Goal: Task Accomplishment & Management: Complete application form

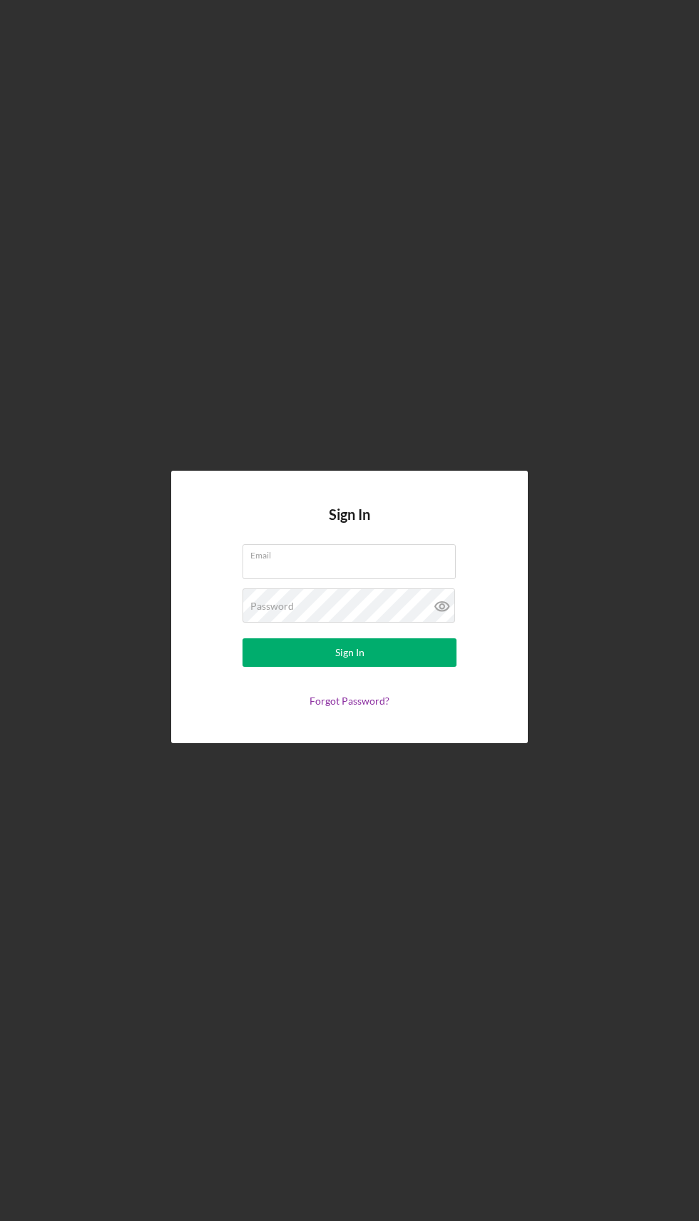
click at [385, 578] on input "Email" at bounding box center [349, 561] width 213 height 34
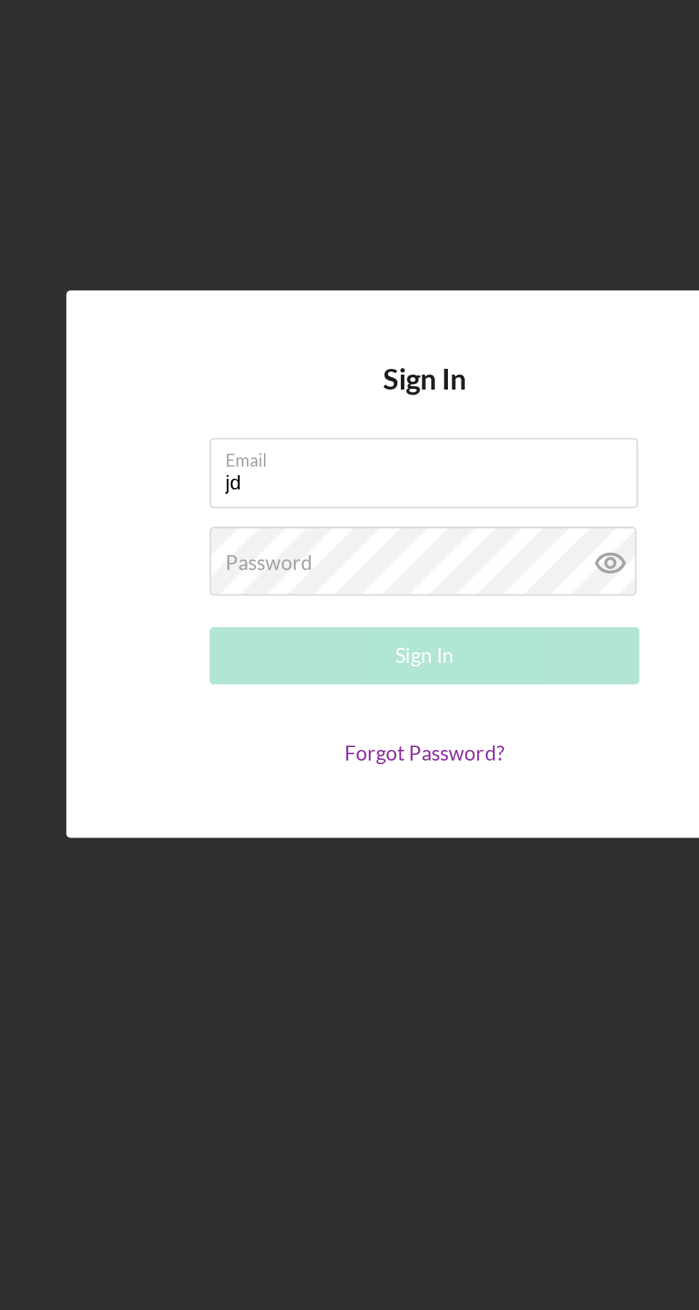
type input "j"
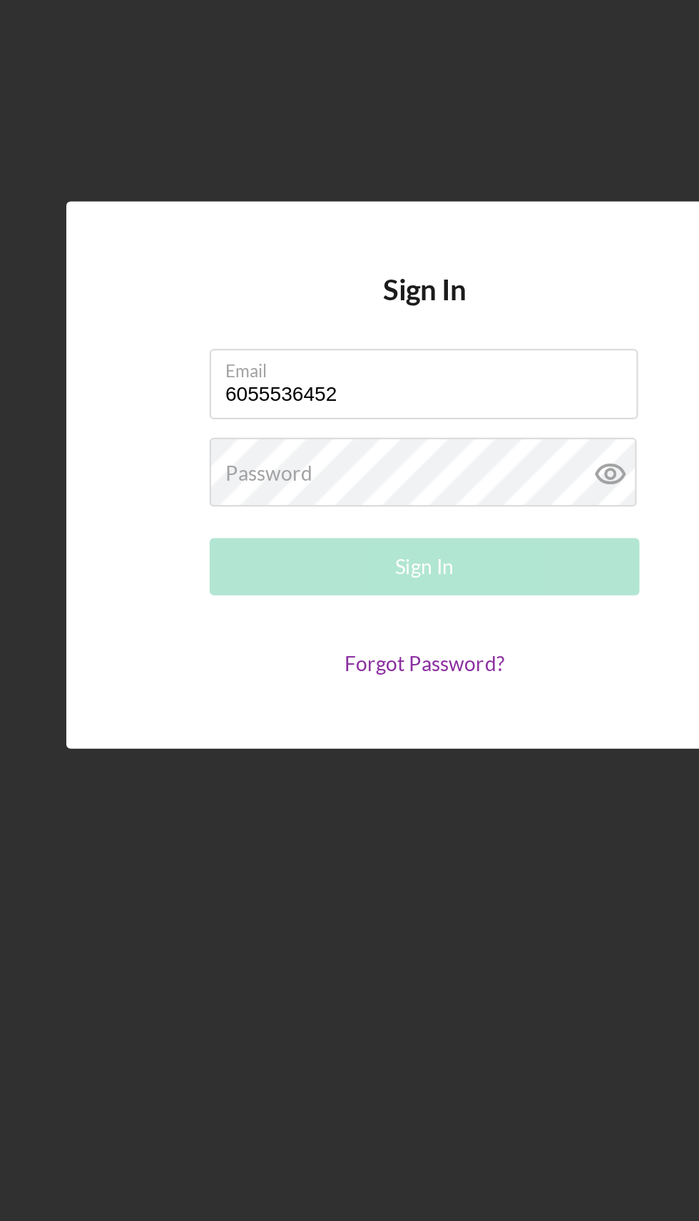
click at [372, 578] on input "6055536452" at bounding box center [349, 561] width 213 height 34
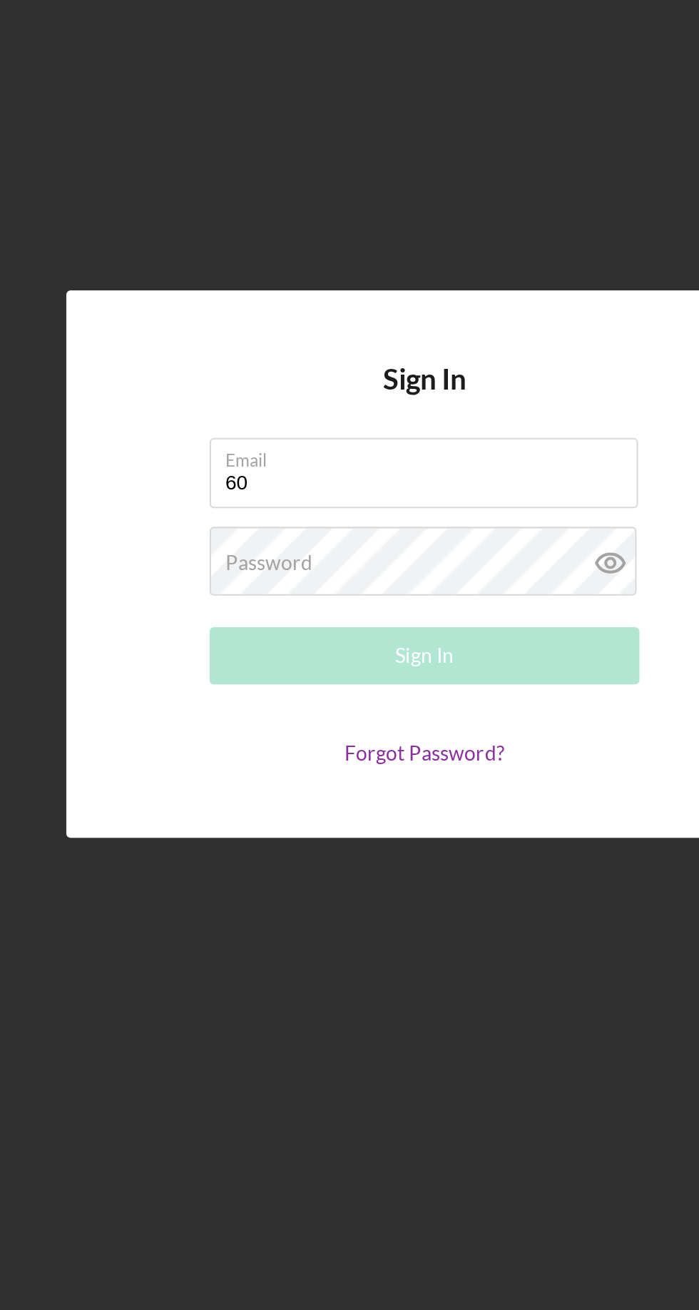
type input "6"
type input "D"
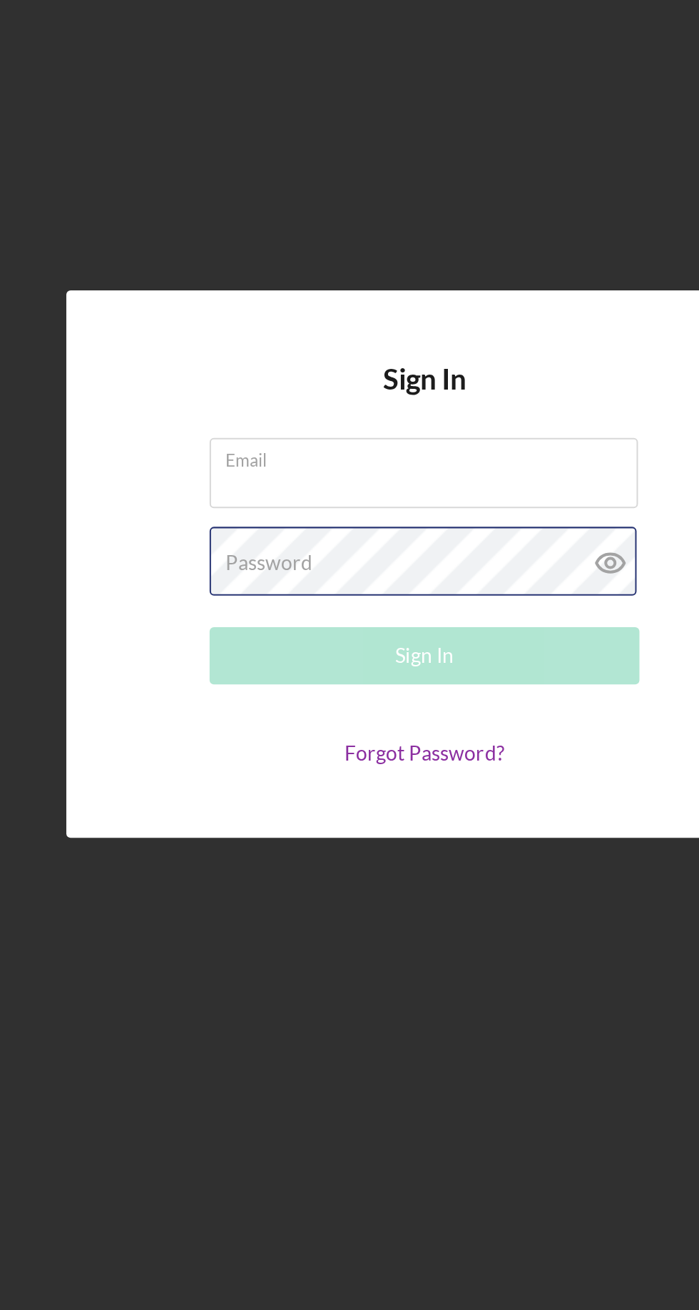
click at [345, 668] on div "Password Required" at bounding box center [350, 651] width 214 height 36
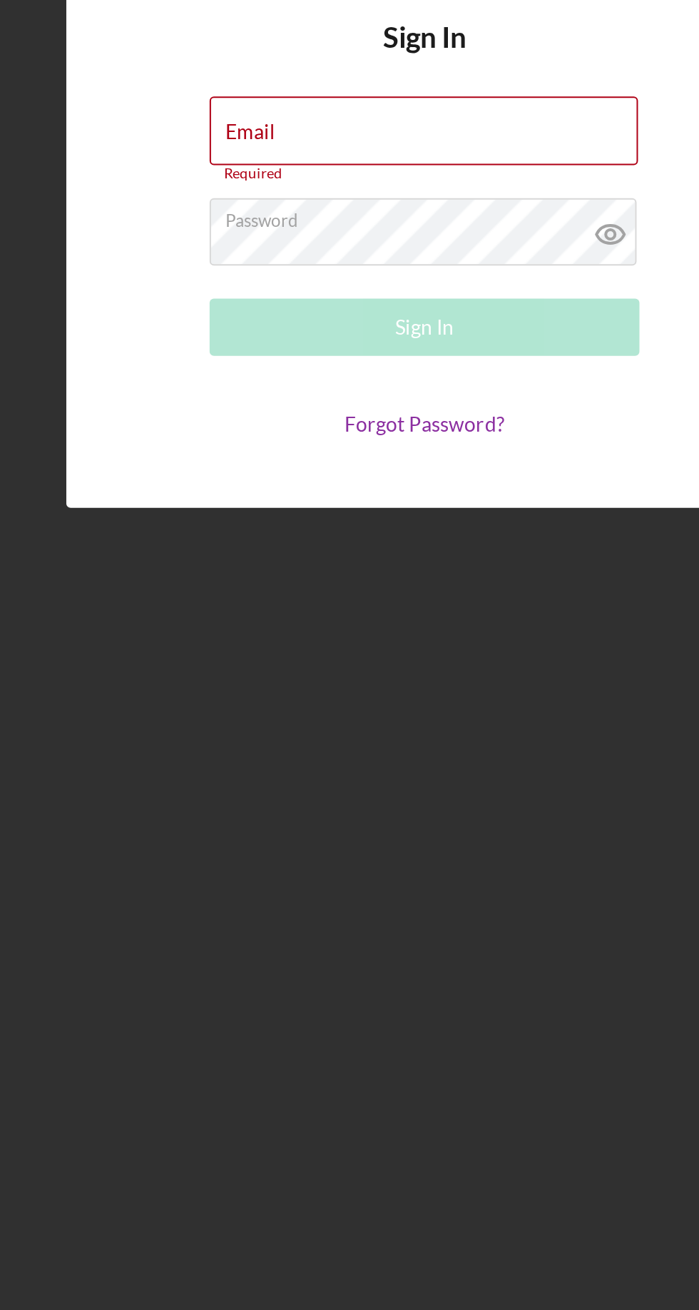
click at [352, 628] on div "Email Required" at bounding box center [350, 607] width 214 height 43
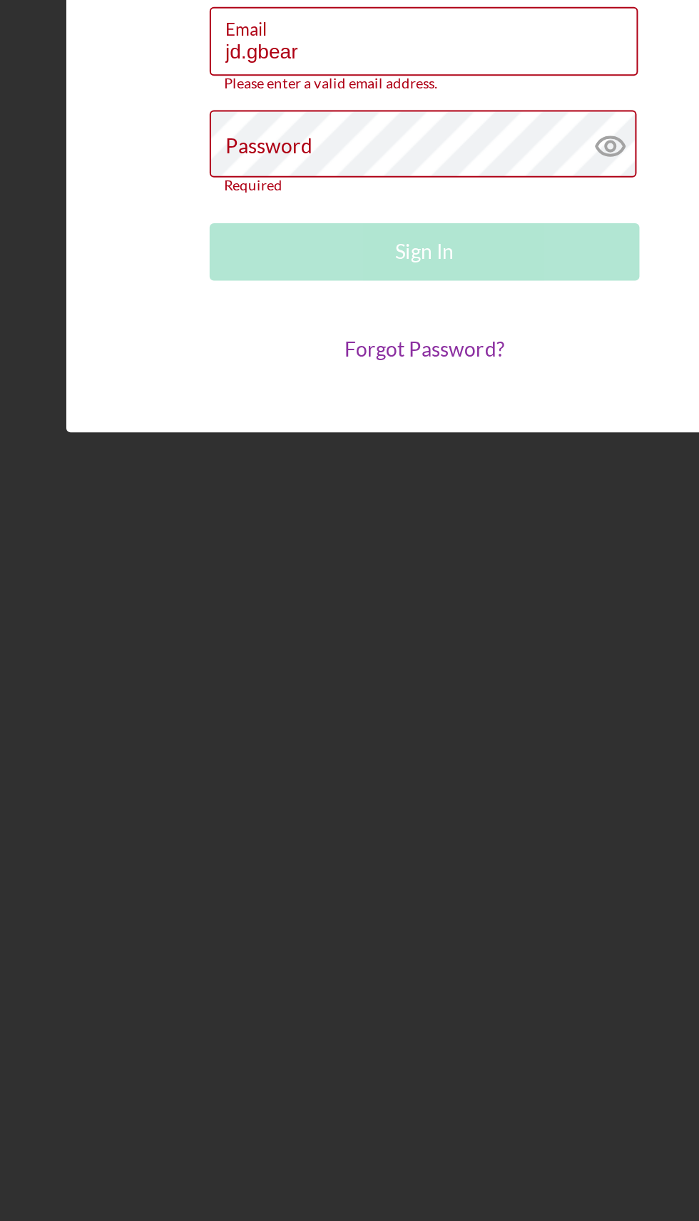
click at [355, 554] on label "Email" at bounding box center [352, 547] width 205 height 16
click at [355, 572] on input "jd.gbear" at bounding box center [349, 555] width 213 height 34
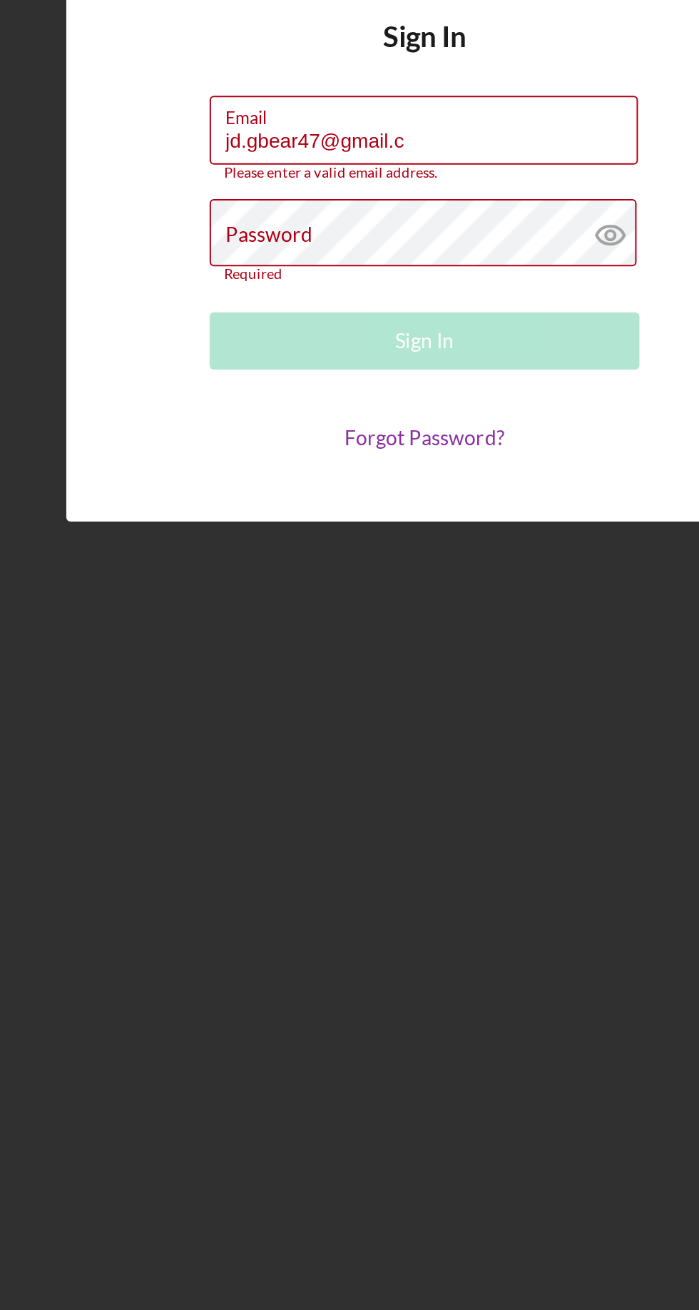
scroll to position [3, 0]
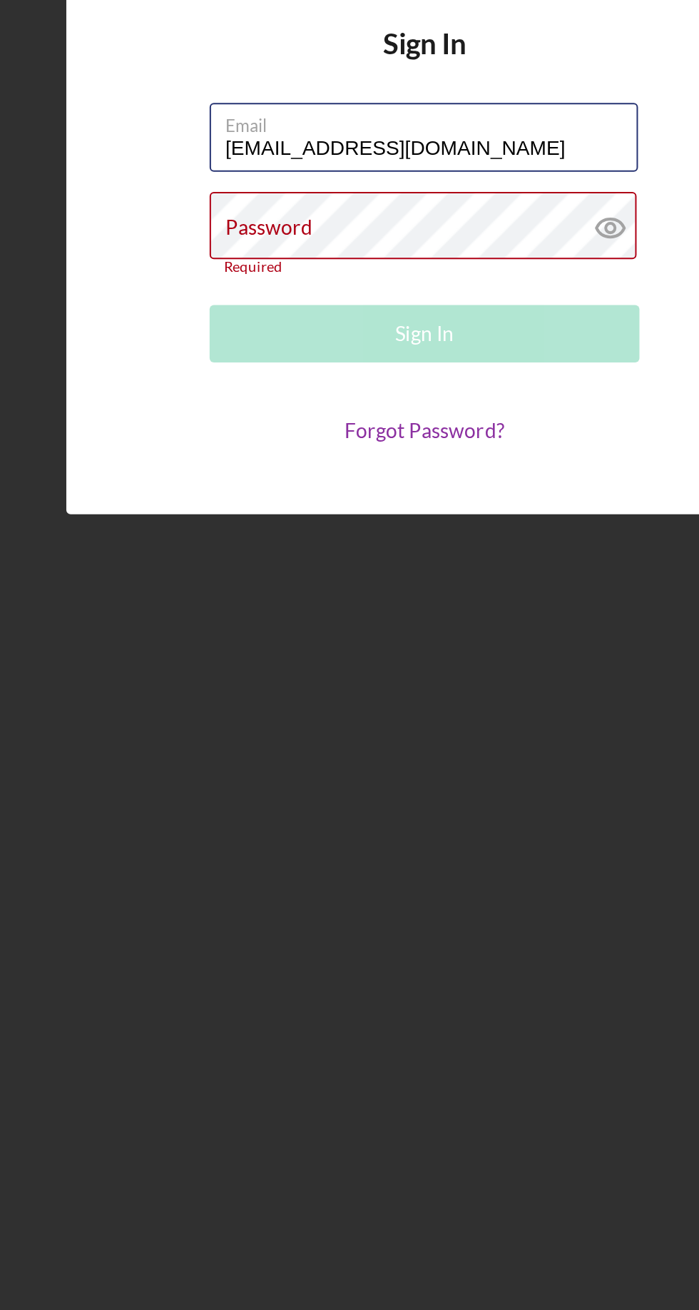
type input "[EMAIL_ADDRESS][DOMAIN_NAME]"
click at [353, 672] on div "Password Required" at bounding box center [350, 651] width 214 height 42
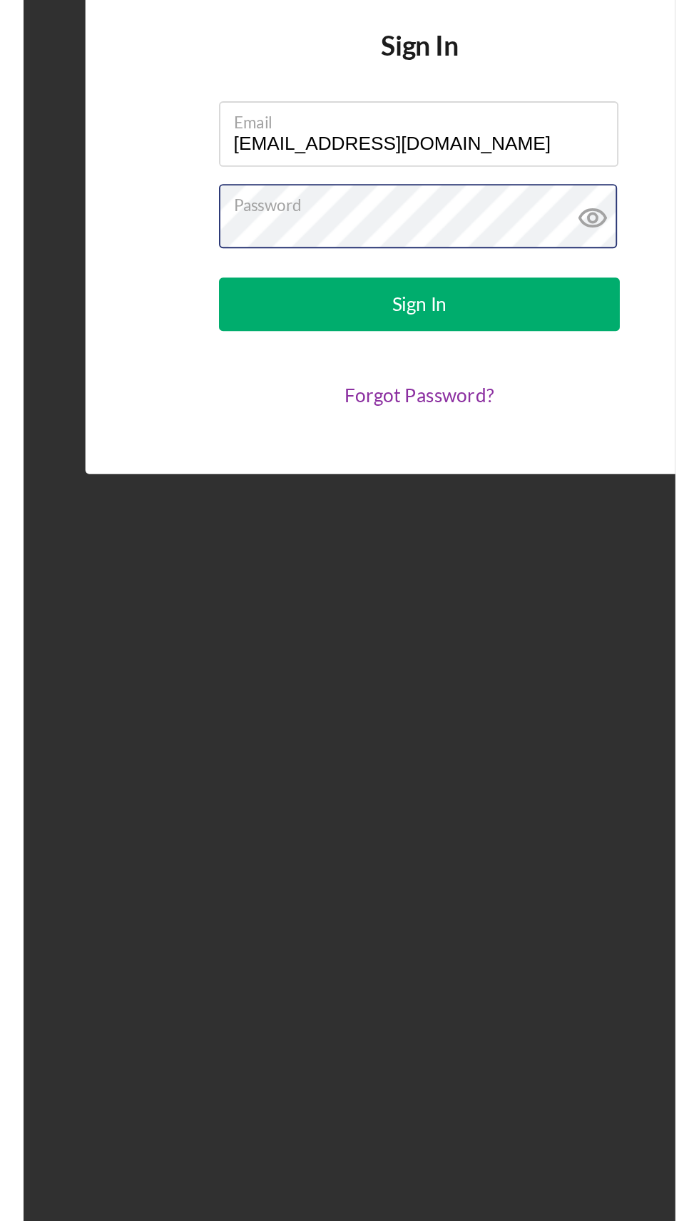
scroll to position [6, 0]
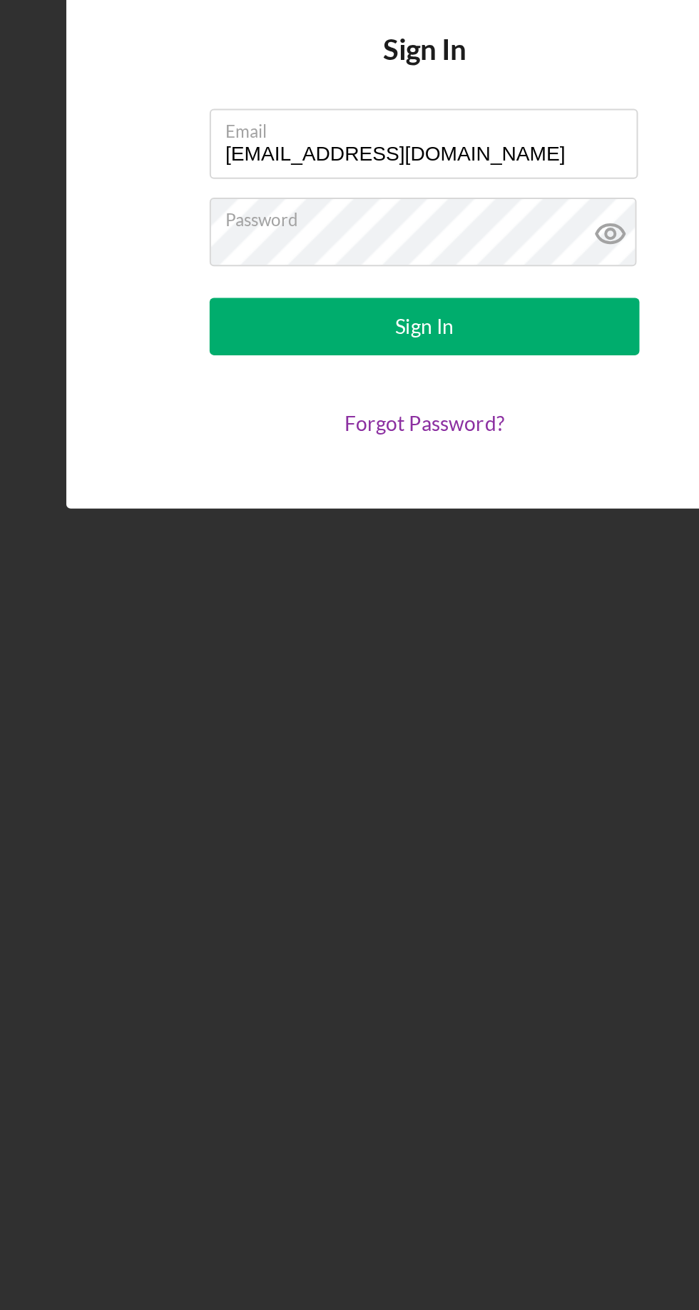
click at [442, 668] on icon at bounding box center [442, 651] width 36 height 36
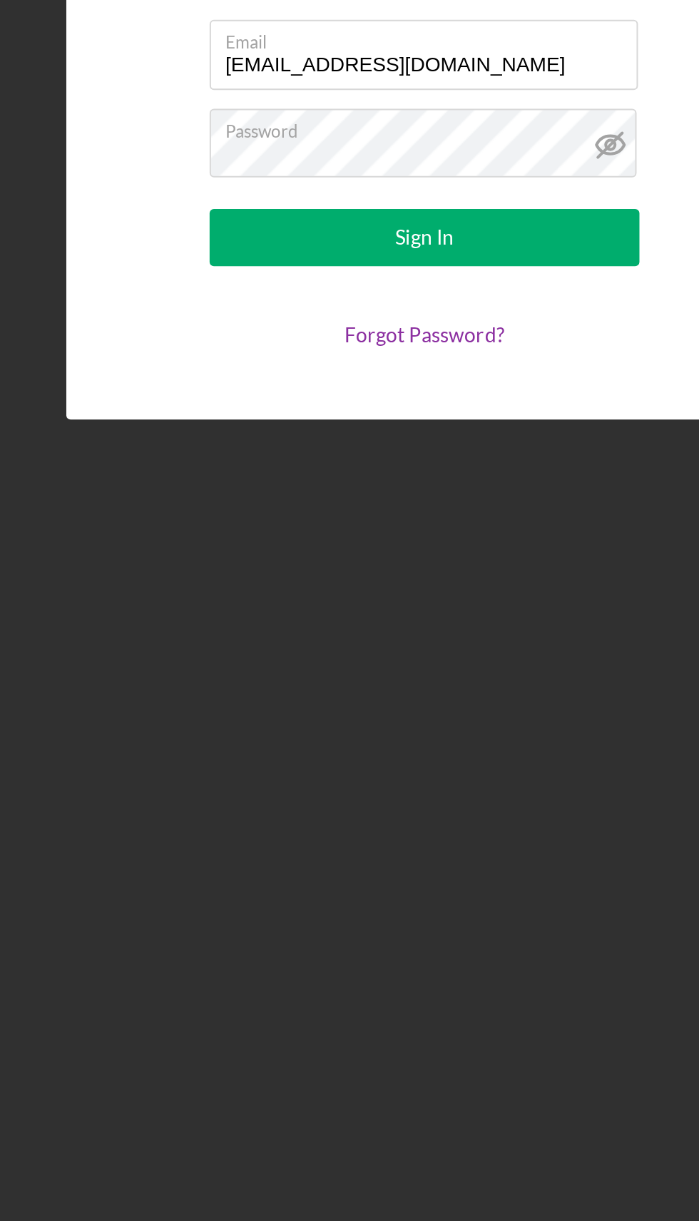
click at [407, 667] on button "Sign In" at bounding box center [350, 652] width 214 height 29
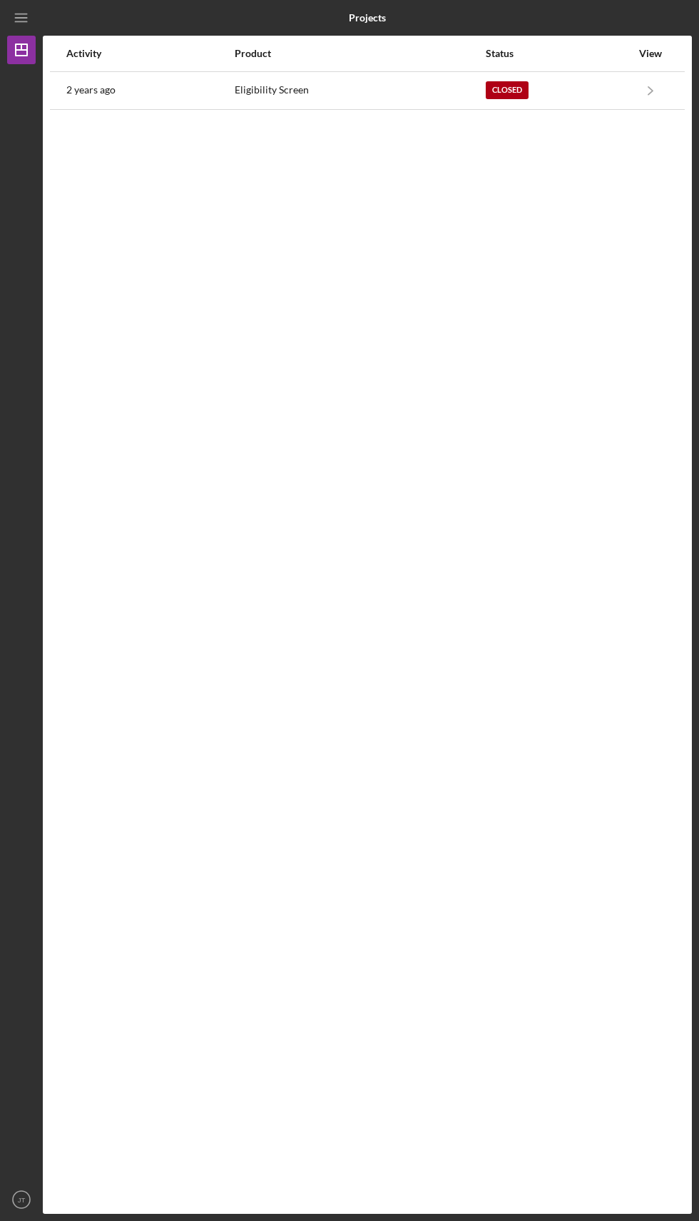
click at [635, 91] on icon "Icon/Navigate" at bounding box center [651, 90] width 32 height 32
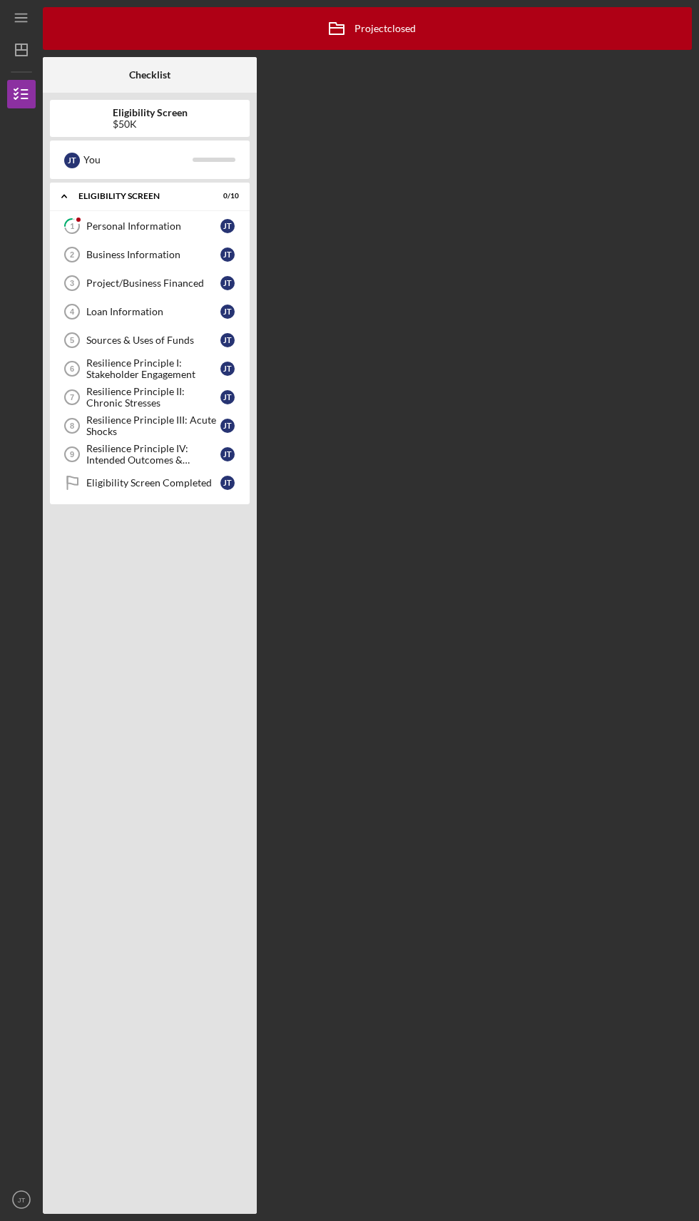
click at [203, 195] on div "Eligibility Screen" at bounding box center [140, 196] width 125 height 9
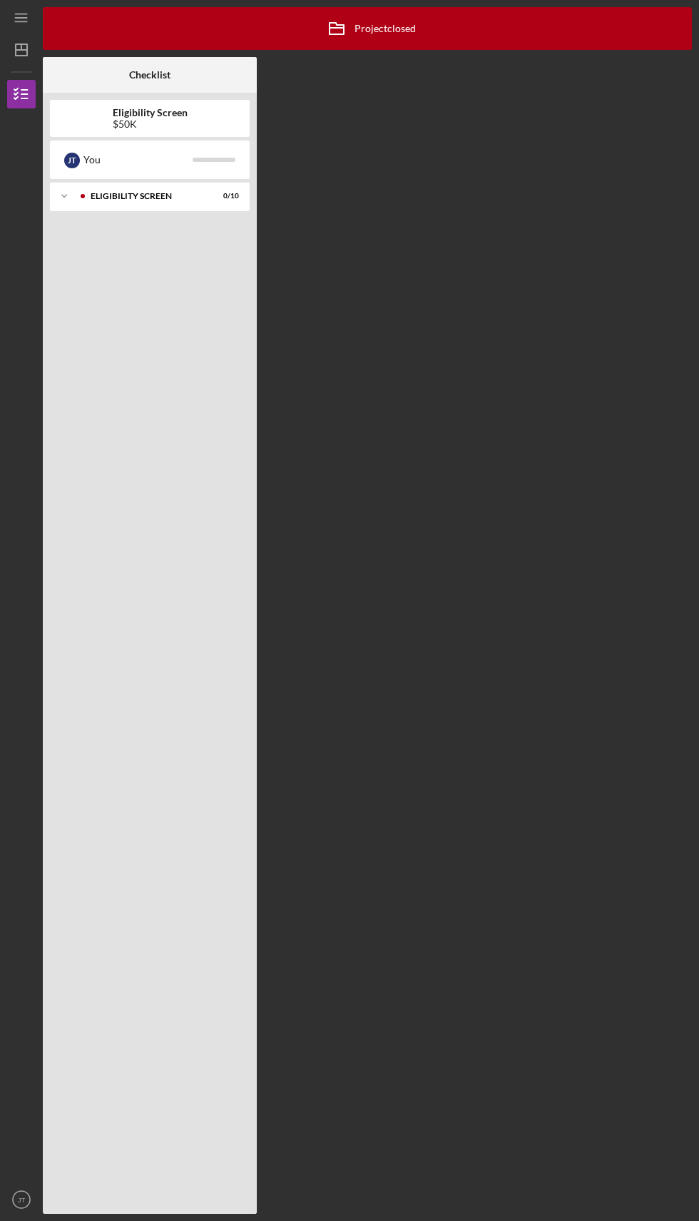
click at [203, 200] on div "Eligibility Screen" at bounding box center [147, 196] width 113 height 9
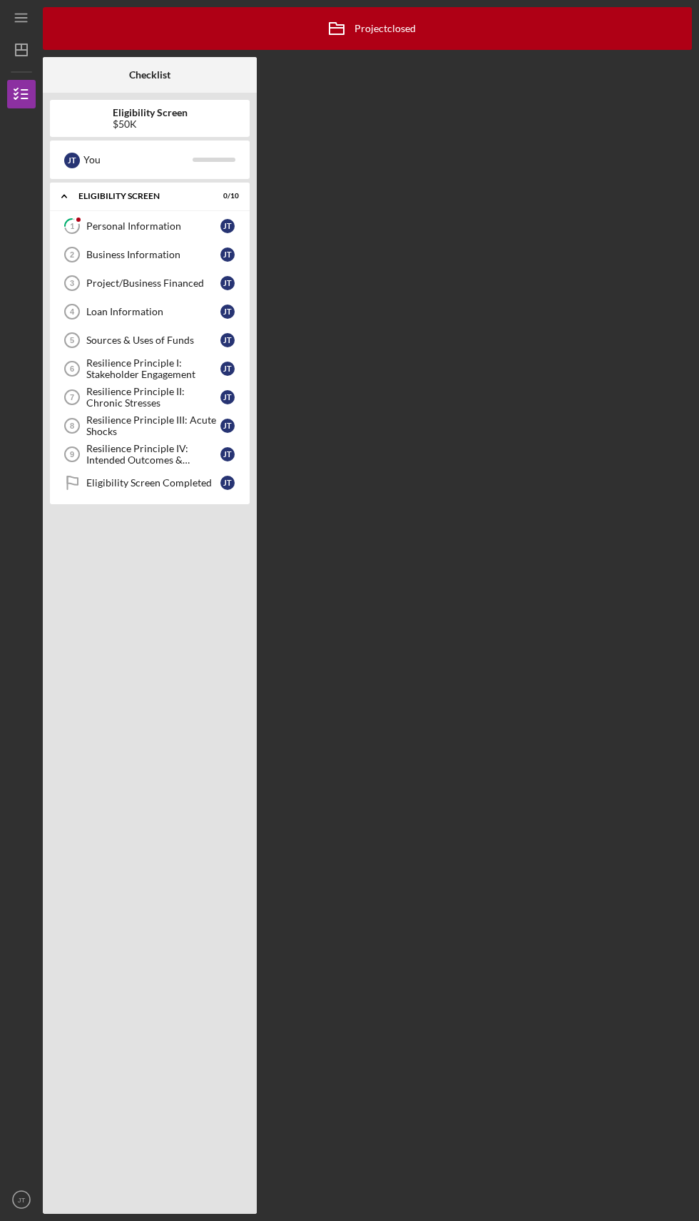
click at [207, 308] on div "Loan Information" at bounding box center [153, 311] width 134 height 11
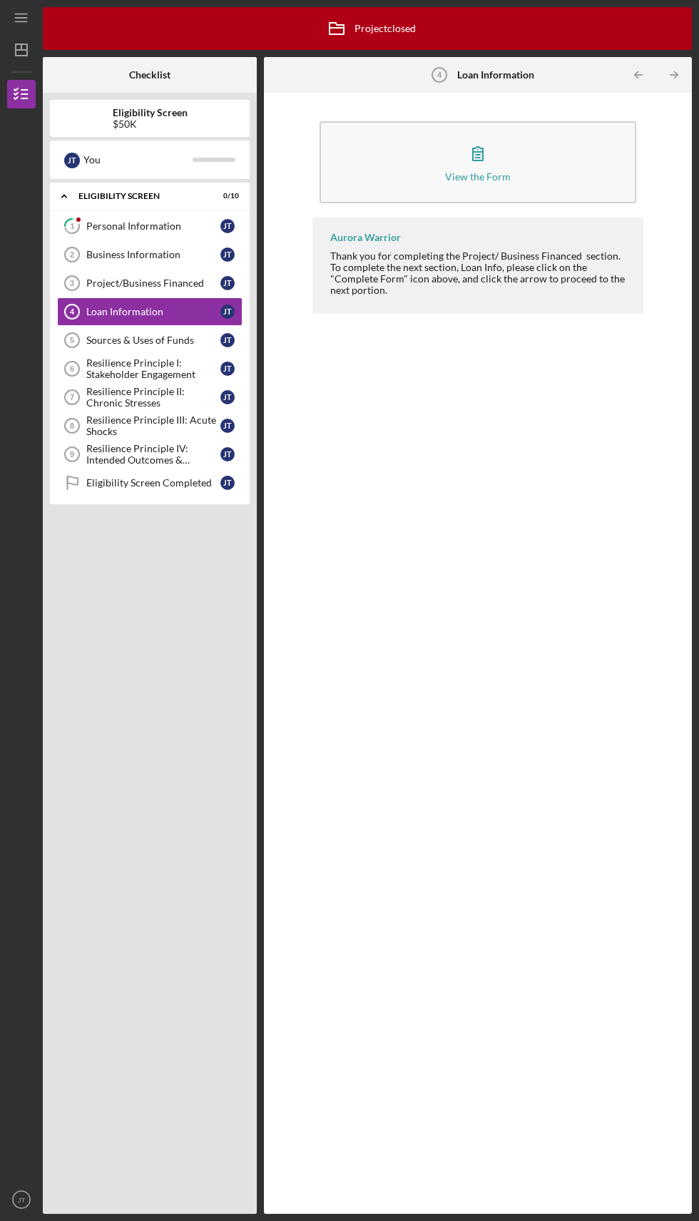
scroll to position [100, 0]
click at [225, 276] on div "[PERSON_NAME]" at bounding box center [227, 283] width 14 height 14
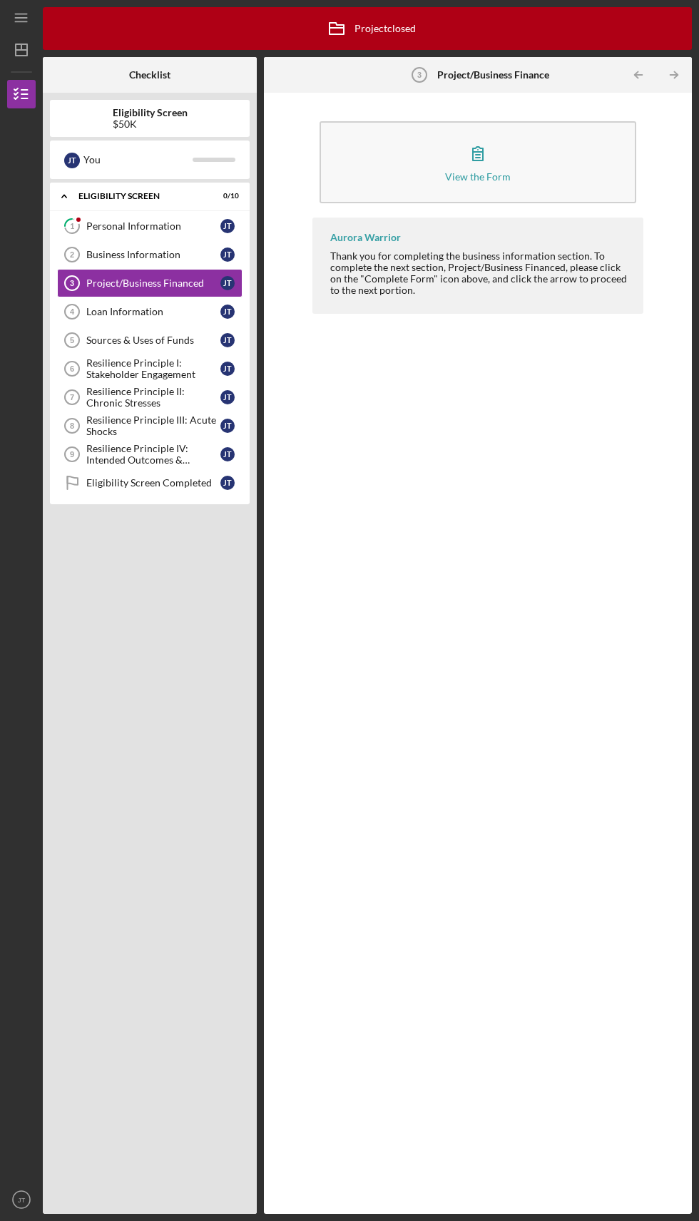
click at [207, 249] on div "Business Information" at bounding box center [153, 254] width 134 height 11
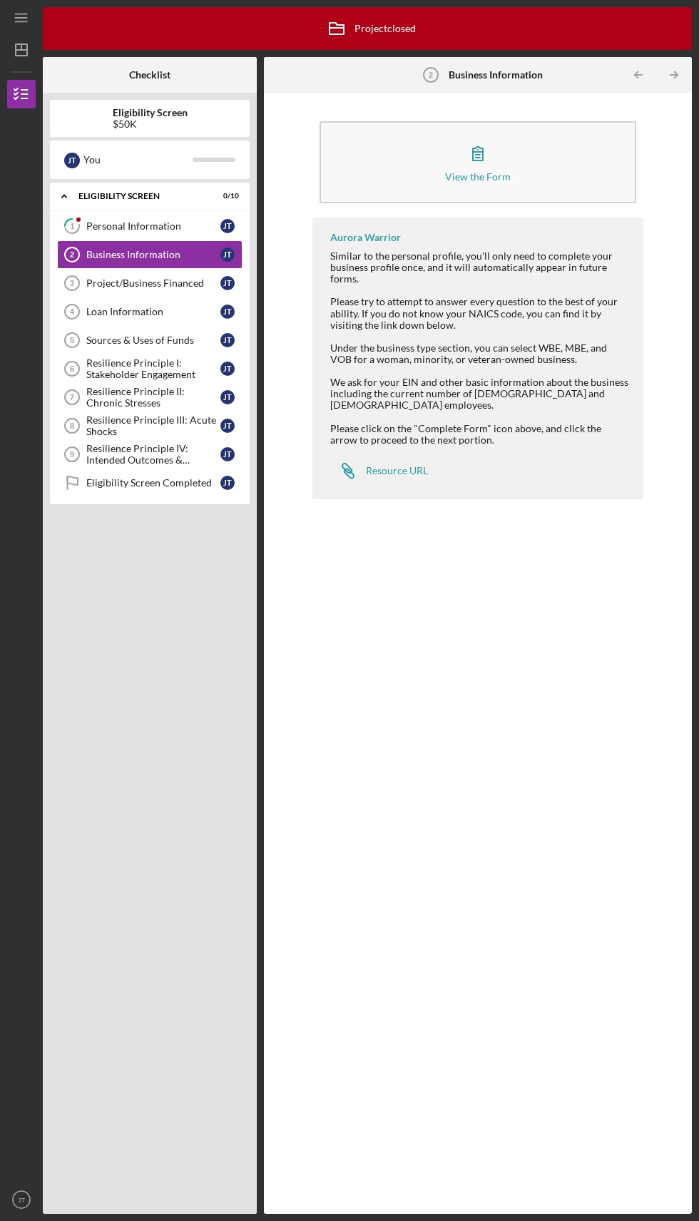
click at [193, 220] on div "Personal Information" at bounding box center [153, 225] width 134 height 11
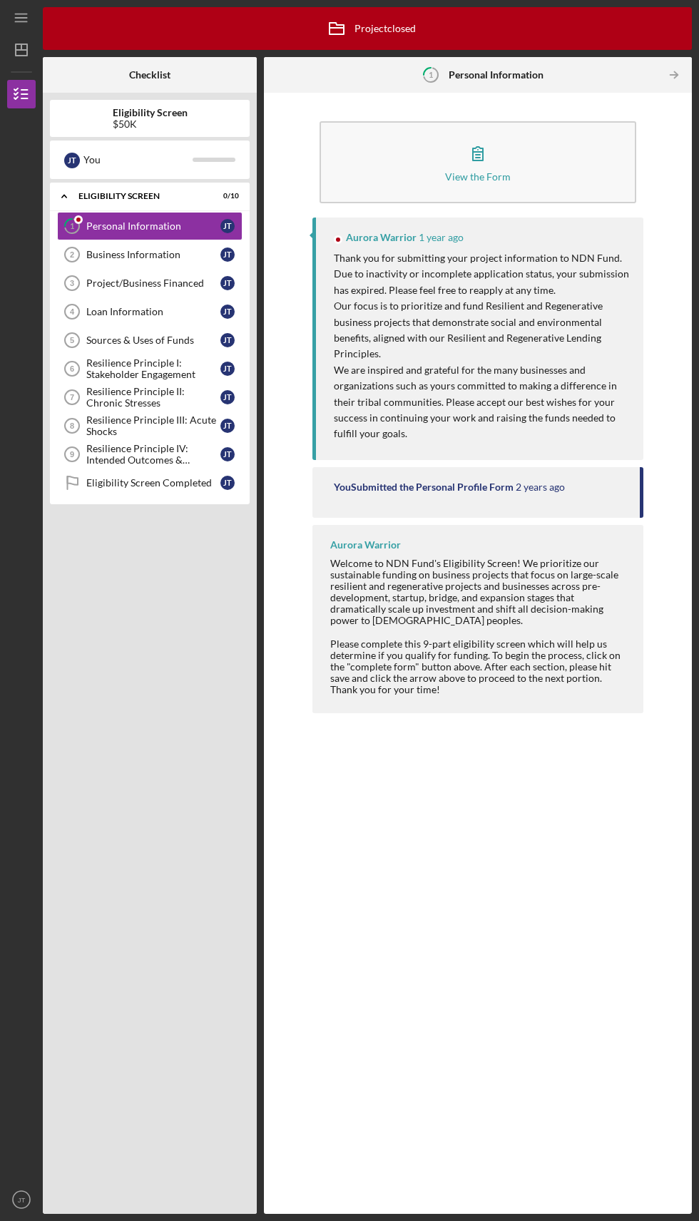
click at [189, 148] on div "You" at bounding box center [137, 160] width 109 height 24
click at [211, 240] on link "Business Information 2 Business Information [PERSON_NAME]" at bounding box center [149, 254] width 185 height 29
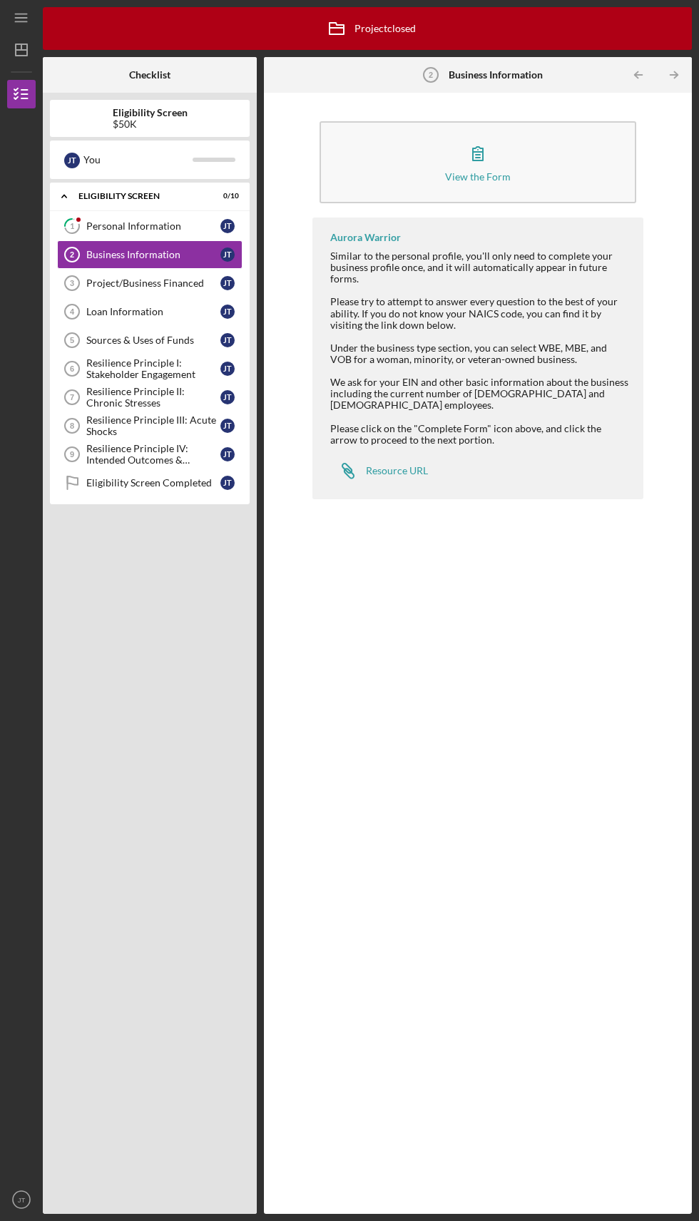
click at [208, 220] on div "Personal Information" at bounding box center [153, 225] width 134 height 11
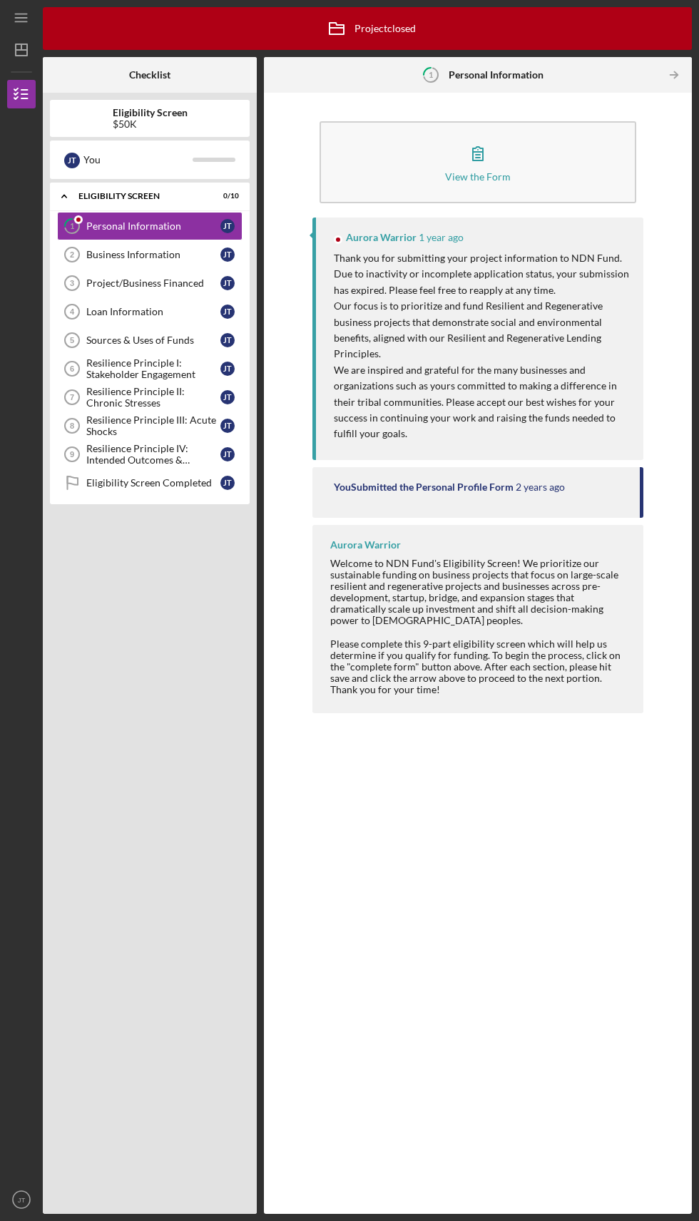
click at [534, 121] on button "View the Form Form" at bounding box center [478, 162] width 317 height 82
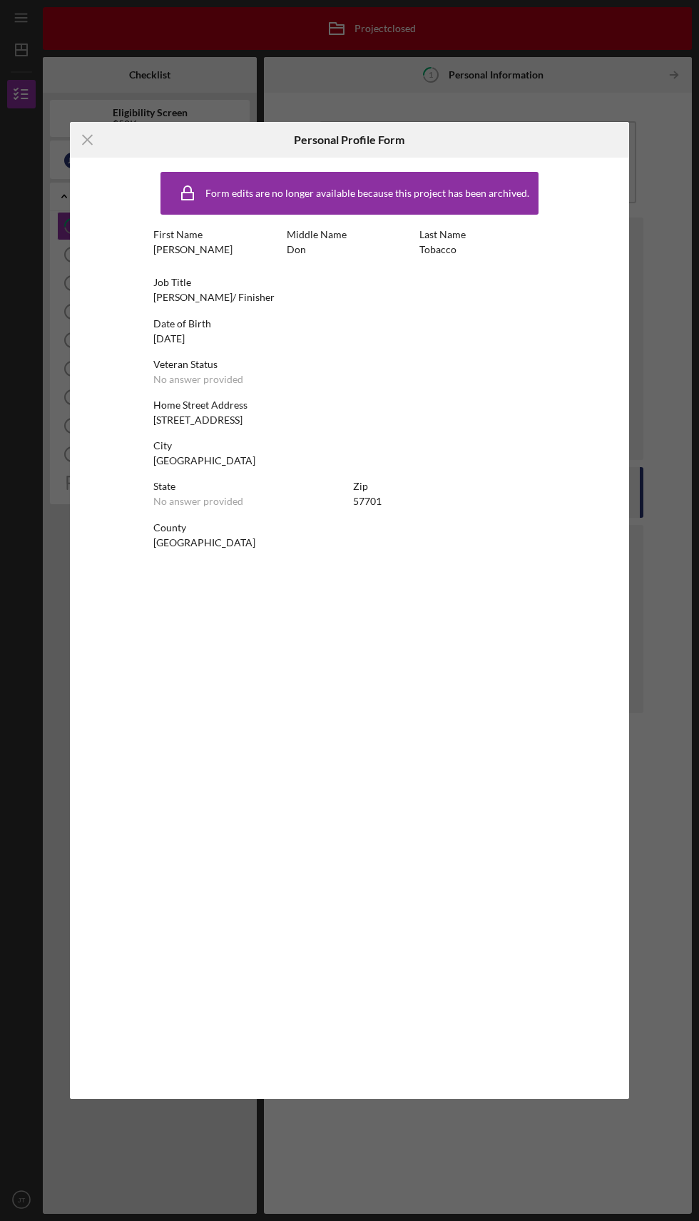
click at [449, 1218] on div "Icon/Menu Close Personal Profile Form Form edits are no longer available becaus…" at bounding box center [349, 610] width 699 height 1221
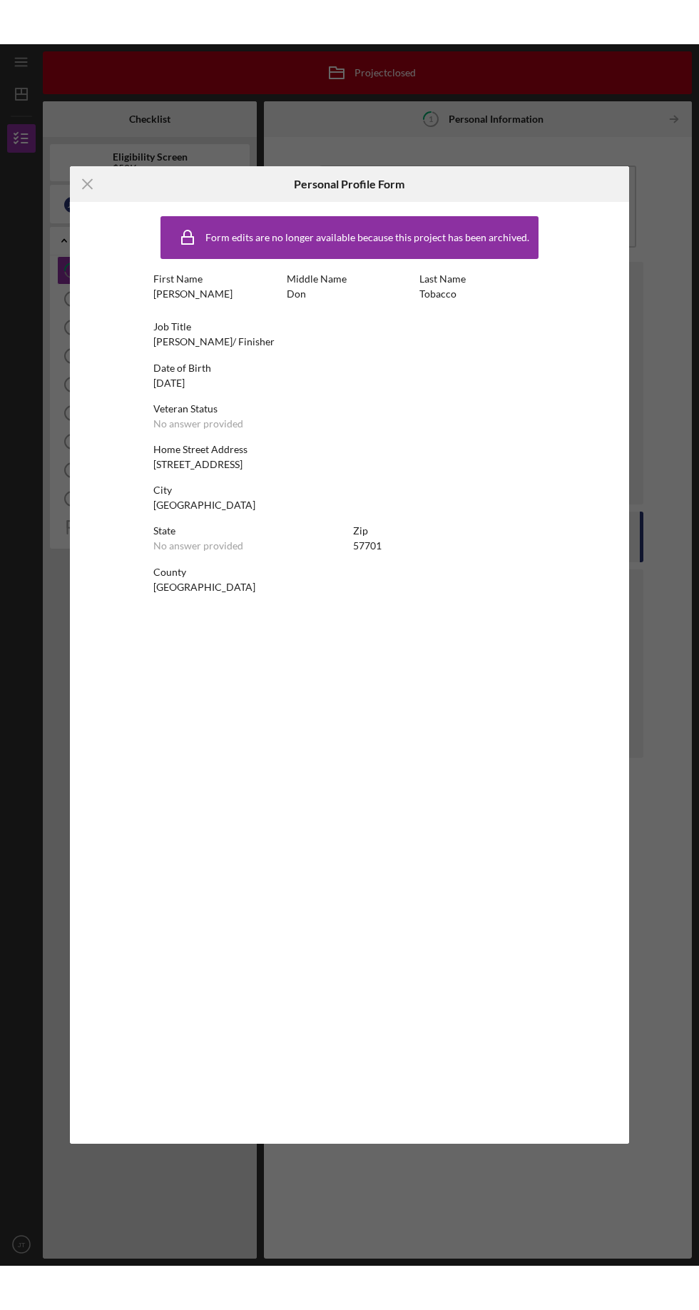
scroll to position [98, 0]
